Goal: Task Accomplishment & Management: Manage account settings

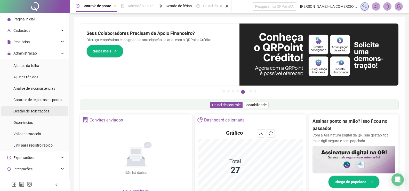
click at [43, 108] on div "Gestão de solicitações" at bounding box center [31, 111] width 36 height 10
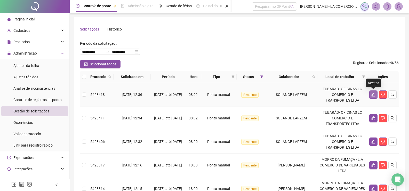
click at [373, 94] on icon "like" at bounding box center [373, 94] width 4 height 4
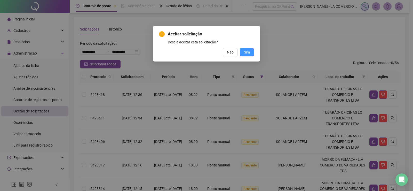
click at [246, 52] on span "Sim" at bounding box center [247, 52] width 6 height 6
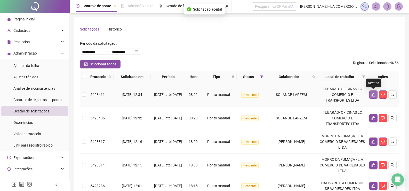
click at [373, 94] on icon "like" at bounding box center [373, 94] width 4 height 4
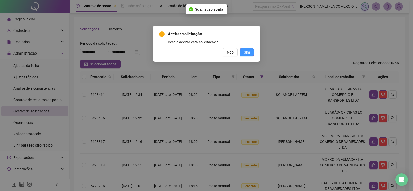
click at [243, 50] on button "Sim" at bounding box center [247, 52] width 14 height 8
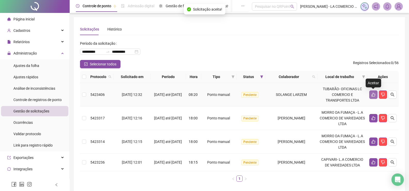
click at [371, 94] on icon "like" at bounding box center [373, 94] width 4 height 4
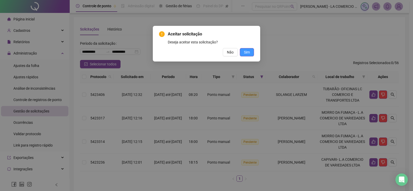
click at [246, 53] on span "Sim" at bounding box center [247, 52] width 6 height 6
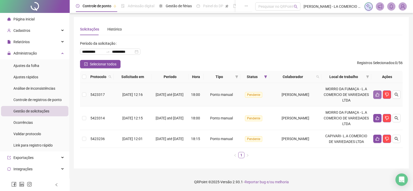
click at [375, 92] on button "button" at bounding box center [377, 94] width 8 height 8
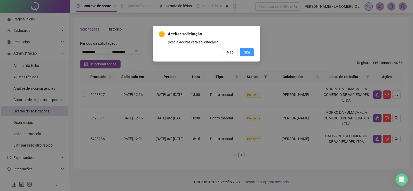
click at [250, 52] on button "Sim" at bounding box center [247, 52] width 14 height 8
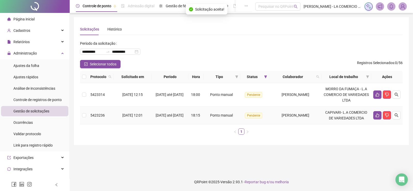
click at [373, 113] on td at bounding box center [386, 115] width 31 height 18
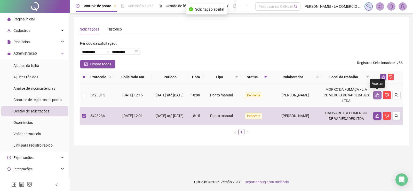
click at [378, 93] on icon "like" at bounding box center [377, 95] width 4 height 4
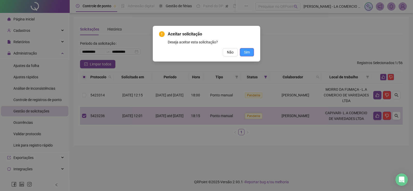
click at [244, 53] on span "Sim" at bounding box center [247, 52] width 6 height 6
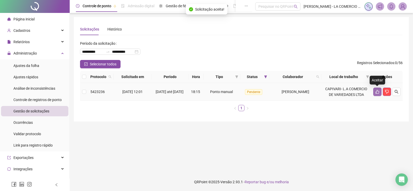
click at [377, 91] on icon "like" at bounding box center [377, 92] width 4 height 4
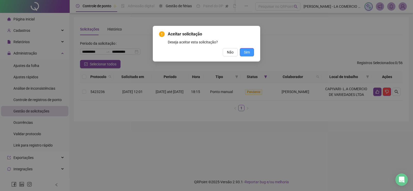
click at [244, 51] on button "Sim" at bounding box center [247, 52] width 14 height 8
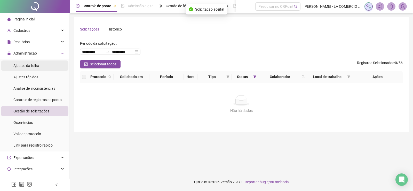
click at [31, 65] on span "Ajustes da folha" at bounding box center [26, 65] width 26 height 4
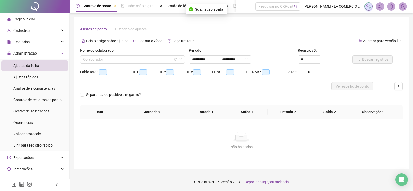
type input "**********"
click at [31, 76] on span "Ajustes rápidos" at bounding box center [25, 77] width 25 height 4
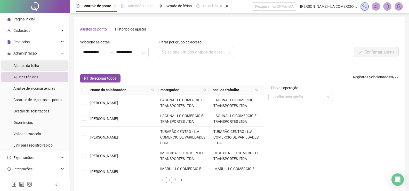
click at [37, 68] on span "Ajustes da folha" at bounding box center [26, 65] width 26 height 4
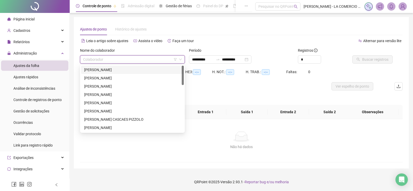
click at [92, 60] on input "search" at bounding box center [130, 59] width 94 height 8
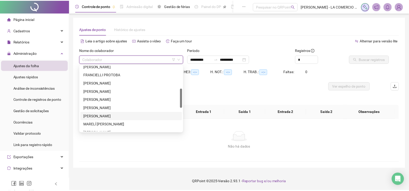
scroll to position [155, 0]
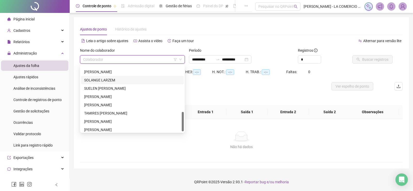
click at [115, 78] on div "SOLANGE LARZEM" at bounding box center [132, 80] width 97 height 6
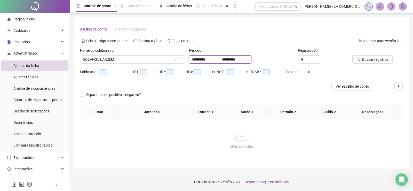
click at [211, 60] on input "**********" at bounding box center [203, 60] width 22 height 6
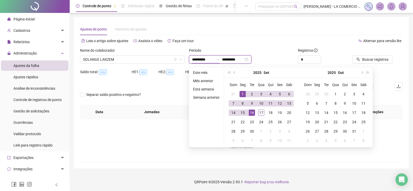
type input "**********"
click at [234, 73] on span "prev-year" at bounding box center [235, 72] width 3 height 3
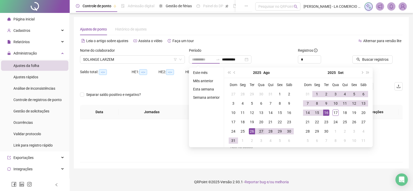
type input "**********"
click at [260, 131] on div "27" at bounding box center [261, 131] width 6 height 6
type input "**********"
click at [324, 111] on div "16" at bounding box center [326, 112] width 6 height 6
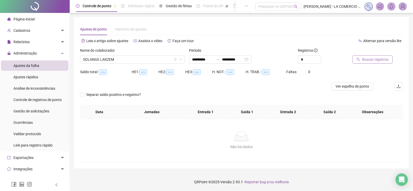
click at [371, 58] on span "Buscar registros" at bounding box center [375, 60] width 26 height 6
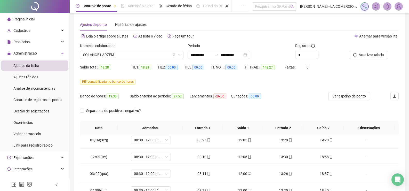
scroll to position [0, 0]
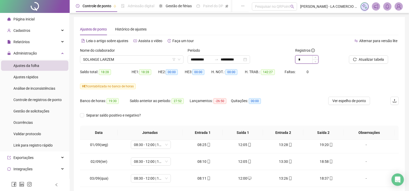
click at [307, 60] on input "*" at bounding box center [306, 59] width 23 height 8
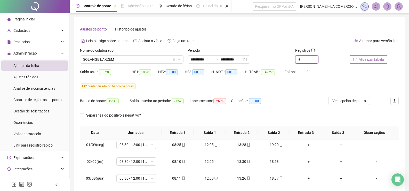
type input "*"
click at [366, 60] on span "Atualizar tabela" at bounding box center [371, 60] width 25 height 6
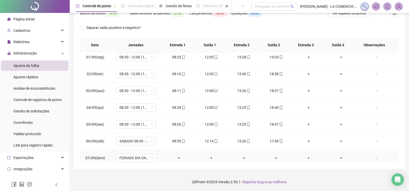
scroll to position [242, 0]
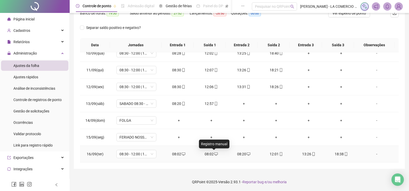
click at [214, 155] on icon "desktop" at bounding box center [216, 153] width 4 height 3
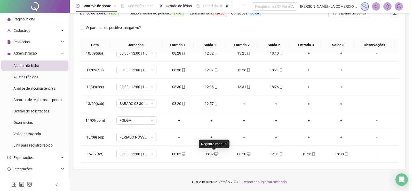
type input "**********"
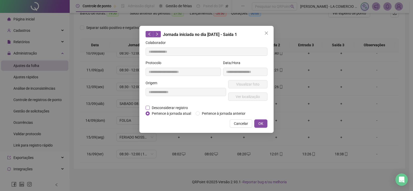
click at [167, 106] on span "Desconsiderar registro" at bounding box center [170, 108] width 40 height 6
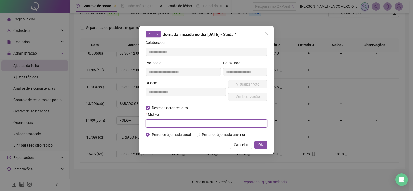
click at [170, 123] on input "text" at bounding box center [207, 123] width 122 height 8
drag, startPoint x: 184, startPoint y: 123, endPoint x: 142, endPoint y: 127, distance: 42.1
click at [142, 127] on div "**********" at bounding box center [206, 90] width 134 height 128
type input "**********"
click at [262, 143] on span "OK" at bounding box center [260, 145] width 5 height 6
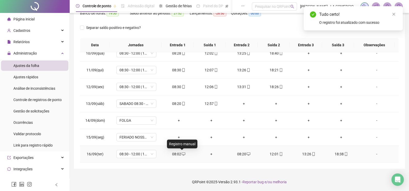
click at [184, 155] on icon "desktop" at bounding box center [184, 154] width 4 height 4
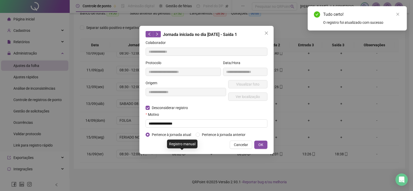
type input "**********"
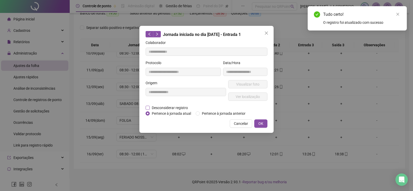
click at [161, 107] on span "Desconsiderar registro" at bounding box center [170, 108] width 40 height 6
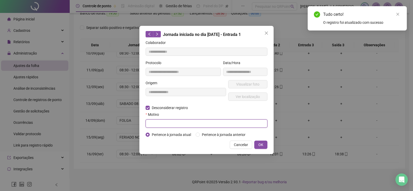
click at [158, 122] on input "text" at bounding box center [207, 123] width 122 height 8
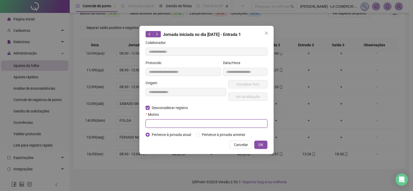
paste input "**********"
type input "**********"
click at [258, 145] on button "OK" at bounding box center [260, 144] width 13 height 8
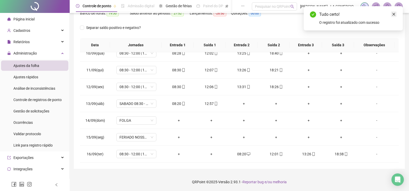
click at [393, 13] on icon "close" at bounding box center [394, 14] width 4 height 4
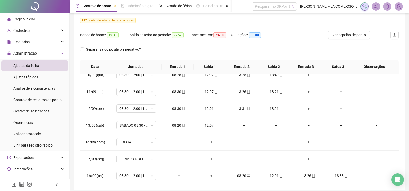
scroll to position [36, 0]
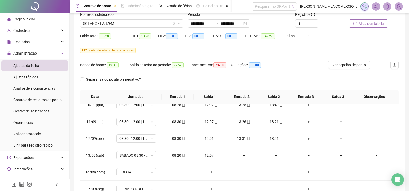
click at [366, 25] on span "Atualizar tabela" at bounding box center [371, 24] width 25 height 6
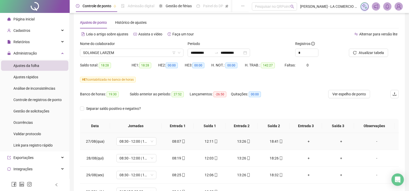
scroll to position [0, 0]
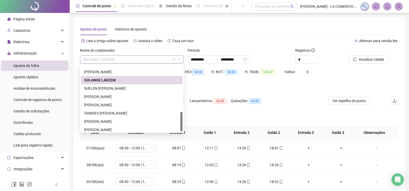
click at [117, 57] on span "SOLANGE LARZEM" at bounding box center [131, 59] width 97 height 8
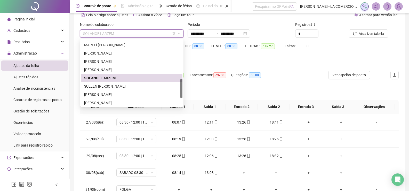
scroll to position [105, 0]
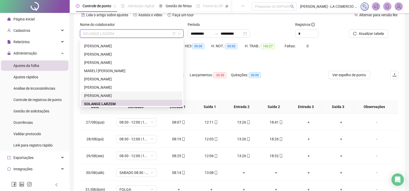
click at [109, 95] on div "[PERSON_NAME]" at bounding box center [131, 96] width 95 height 6
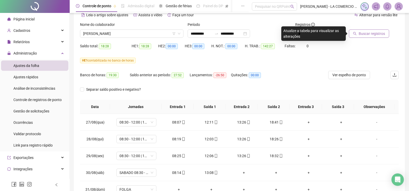
click at [360, 33] on span "Buscar registros" at bounding box center [372, 34] width 26 height 6
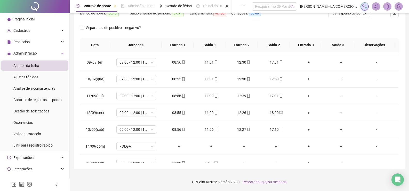
scroll to position [242, 0]
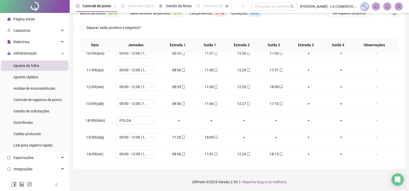
click at [23, 18] on span "Página inicial" at bounding box center [23, 19] width 21 height 4
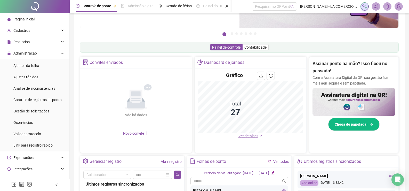
scroll to position [87, 0]
